Goal: Task Accomplishment & Management: Manage account settings

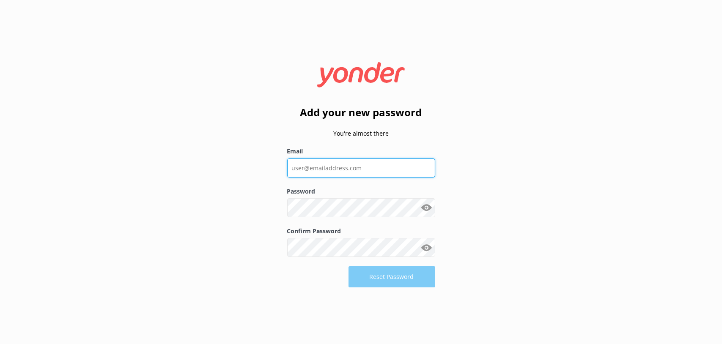
click at [321, 174] on input "Email" at bounding box center [361, 168] width 148 height 19
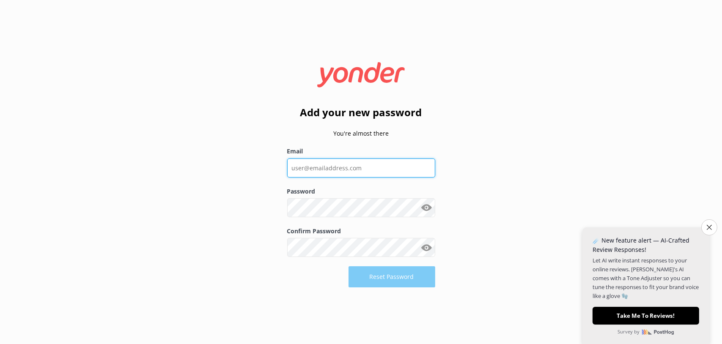
type input "[PERSON_NAME][EMAIL_ADDRESS][PERSON_NAME][DOMAIN_NAME]"
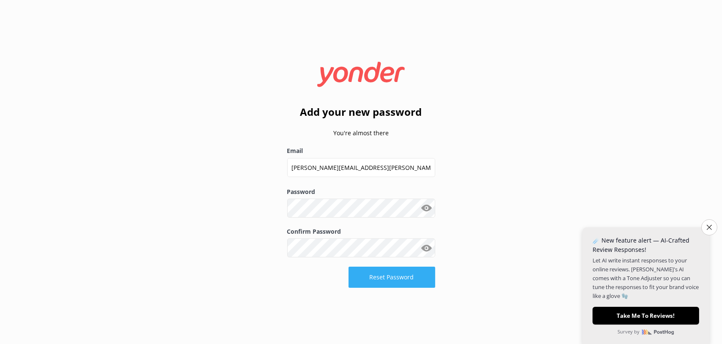
click at [385, 284] on button "Reset Password" at bounding box center [392, 277] width 87 height 21
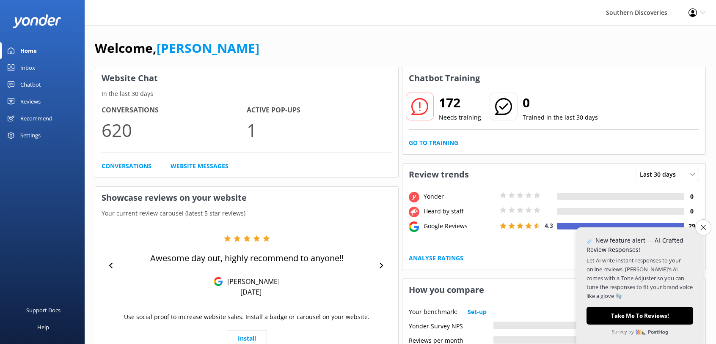
click at [254, 94] on p "In the last 30 days" at bounding box center [246, 93] width 303 height 9
click at [31, 65] on div "Inbox" at bounding box center [27, 67] width 15 height 17
